Goal: Information Seeking & Learning: Find specific fact

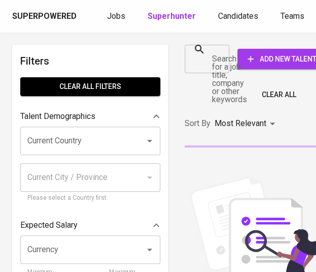
click at [221, 61] on div at bounding box center [218, 59] width 13 height 14
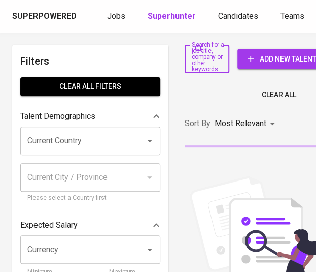
click at [214, 58] on div at bounding box center [218, 59] width 13 height 14
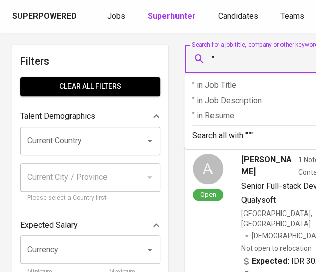
paste input "The Bale Nusa Dua Bali"
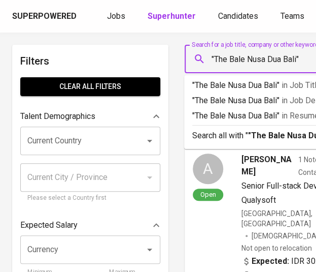
click at [229, 58] on input ""The Bale Nusa Dua Bali"" at bounding box center [282, 58] width 144 height 19
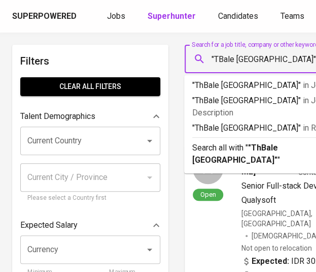
type input ""Bale Nusa Dua Bali""
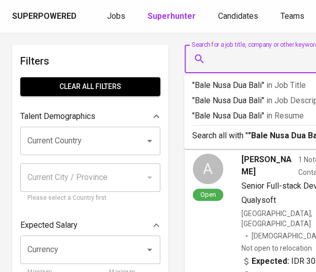
click at [298, 59] on input "Search for a job title, company or other keywords" at bounding box center [282, 58] width 144 height 19
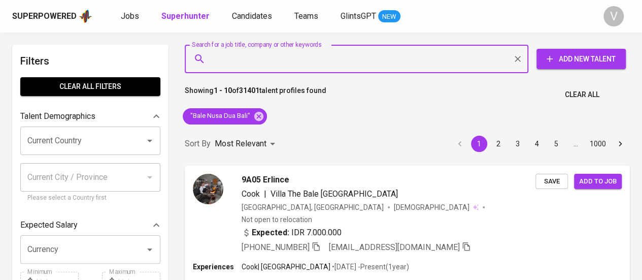
paste input "Dessy Siregar"
type input "Dessy Siregar"
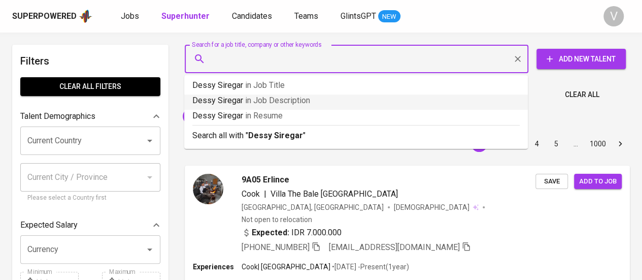
click at [316, 94] on div "Showing 1 - 10 of 31401 talent profiles found Clear All" at bounding box center [407, 91] width 457 height 25
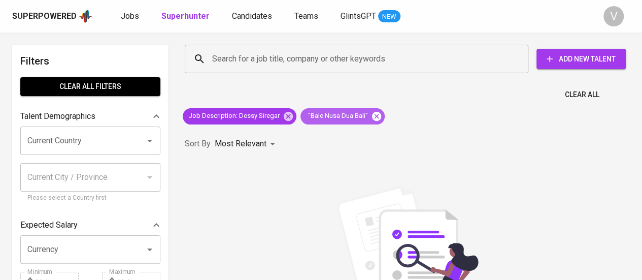
click at [316, 116] on icon at bounding box center [376, 115] width 9 height 9
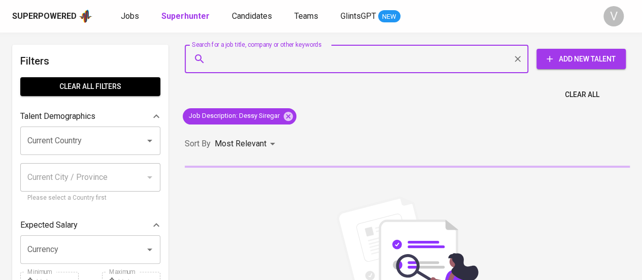
click at [316, 53] on input "Search for a job title, company or other keywords" at bounding box center [359, 58] width 299 height 19
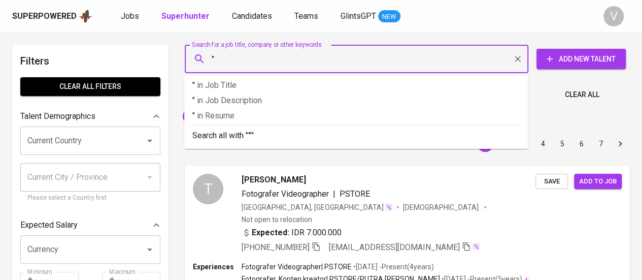
paste input "Dessy Siregar"
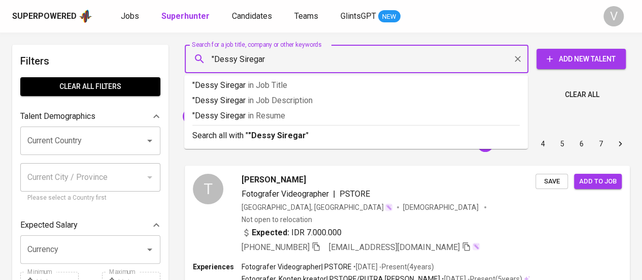
type input ""Dessy Siregar""
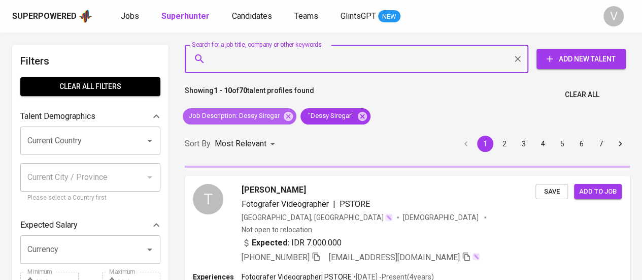
click at [287, 116] on icon at bounding box center [288, 116] width 11 height 11
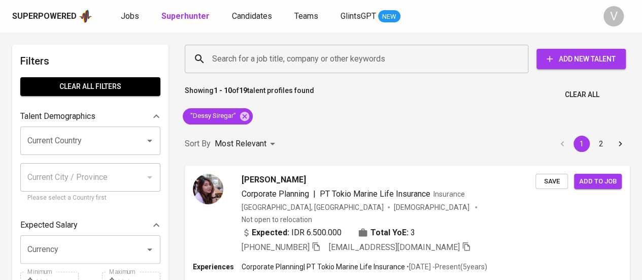
click at [316, 85] on div "Showing 1 - 10 of 19 talent profiles found Clear All" at bounding box center [407, 91] width 457 height 25
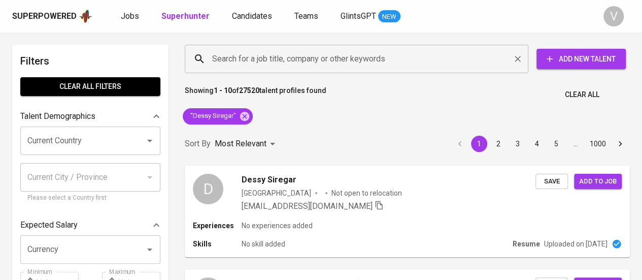
click at [316, 61] on input "Search for a job title, company or other keywords" at bounding box center [359, 58] width 299 height 19
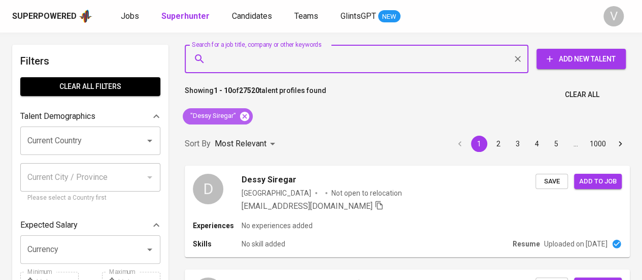
click at [242, 114] on icon at bounding box center [244, 116] width 11 height 11
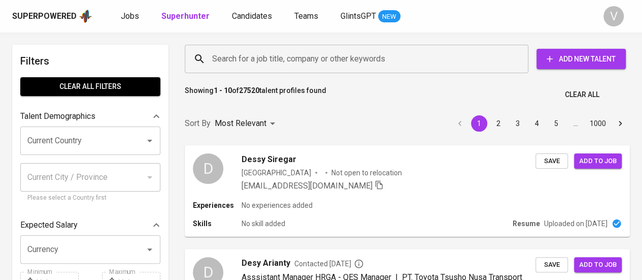
click at [256, 62] on input "Search for a job title, company or other keywords" at bounding box center [359, 58] width 299 height 19
click at [257, 58] on input "Search for a job title, company or other keywords" at bounding box center [359, 58] width 299 height 19
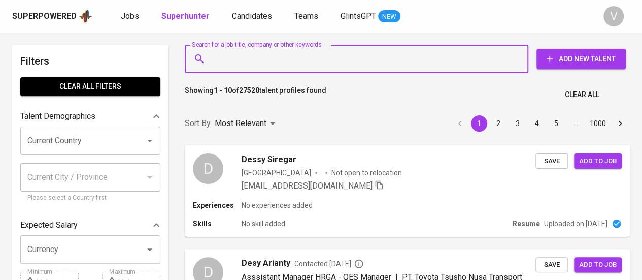
click at [251, 60] on input "Search for a job title, company or other keywords" at bounding box center [359, 58] width 299 height 19
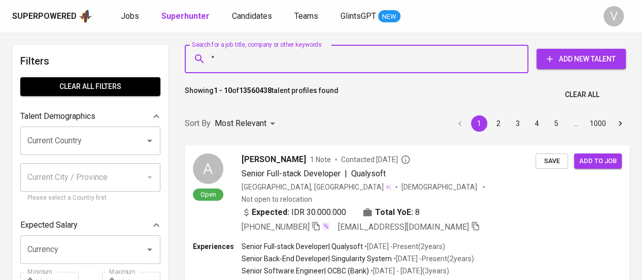
paste input "Dessy Siregar"
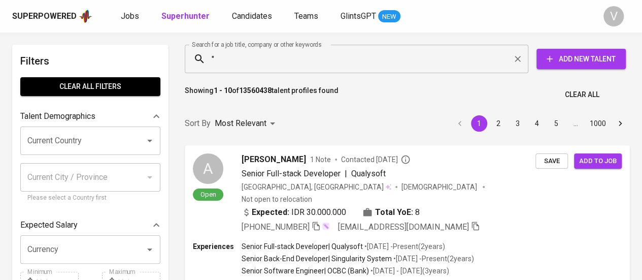
click at [241, 60] on input """ at bounding box center [359, 58] width 299 height 19
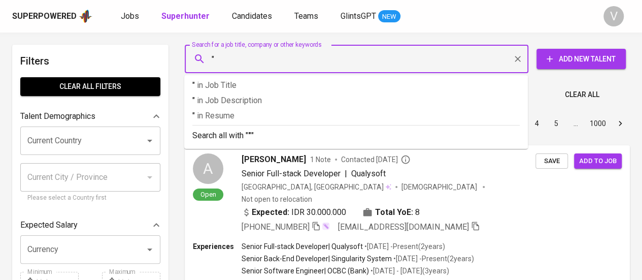
paste input "The Bale Nusa Dua Bali"
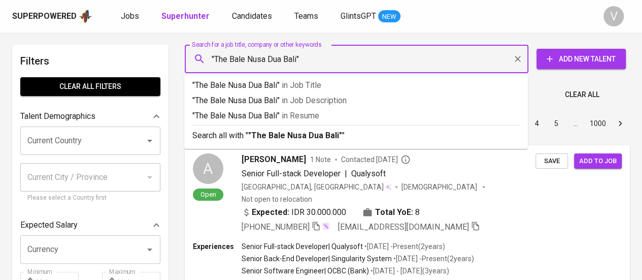
click at [232, 57] on input ""The Bale Nusa Dua Bali"" at bounding box center [359, 58] width 299 height 19
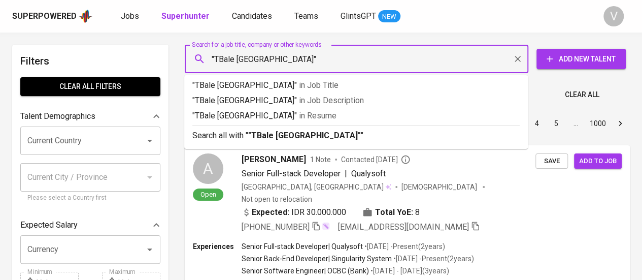
type input ""Bale Nusa Dua Bali""
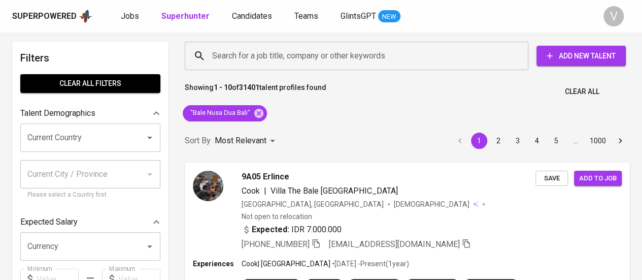
scroll to position [51, 0]
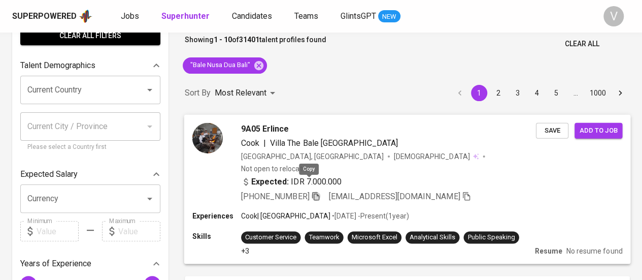
click at [311, 191] on icon "button" at bounding box center [315, 195] width 9 height 9
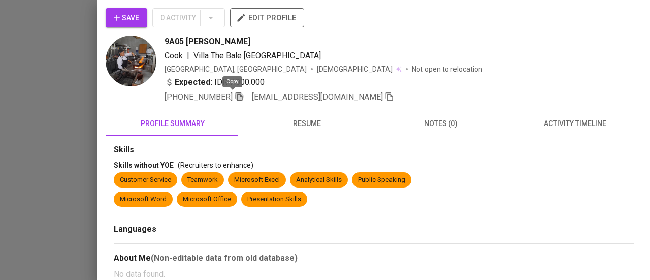
click at [234, 97] on icon "button" at bounding box center [238, 96] width 9 height 9
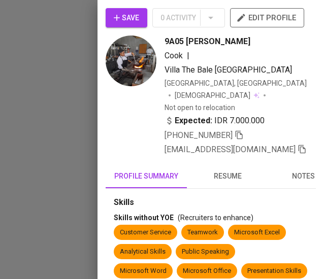
click at [88, 81] on div at bounding box center [162, 139] width 324 height 279
click at [74, 72] on div at bounding box center [162, 139] width 324 height 279
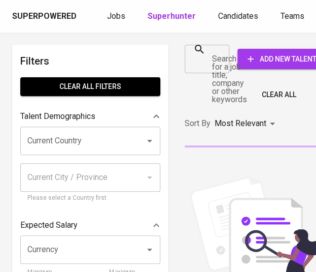
click at [199, 63] on input "Search for a job title, company or other keywords" at bounding box center [199, 58] width 20 height 19
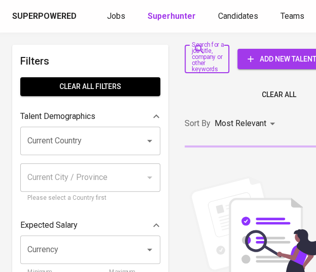
click at [206, 60] on input "Search for a job title, company or other keywords" at bounding box center [199, 58] width 20 height 19
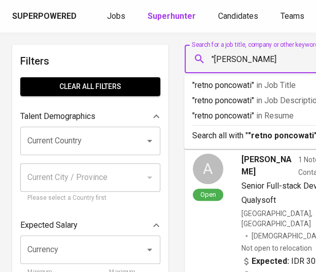
type input ""retno poncowati""
click at [258, 57] on input "Search for a job title, company or other keywords" at bounding box center [282, 58] width 144 height 19
click at [257, 60] on input "Search for a job title, company or other keywords" at bounding box center [282, 58] width 144 height 19
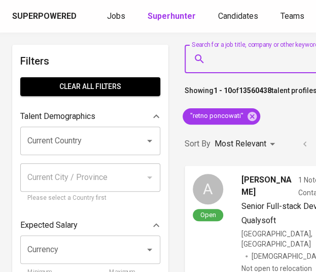
click at [257, 60] on input "Search for a job title, company or other keywords" at bounding box center [282, 58] width 144 height 19
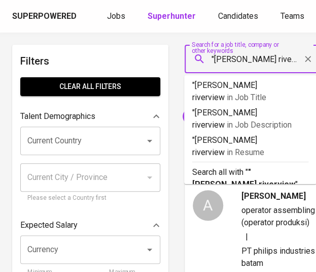
type input ""[PERSON_NAME] riverview""
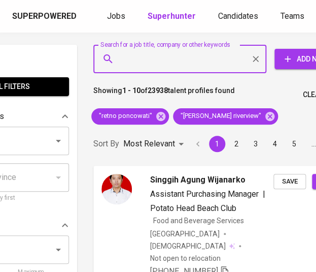
scroll to position [0, 94]
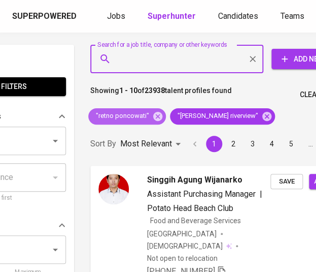
drag, startPoint x: 158, startPoint y: 115, endPoint x: 182, endPoint y: 28, distance: 90.5
click at [158, 115] on icon at bounding box center [157, 115] width 9 height 9
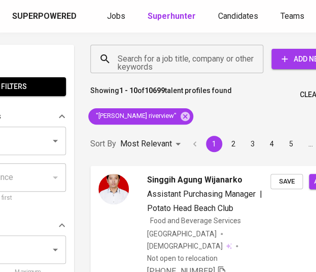
scroll to position [0, 94]
